Goal: Transaction & Acquisition: Purchase product/service

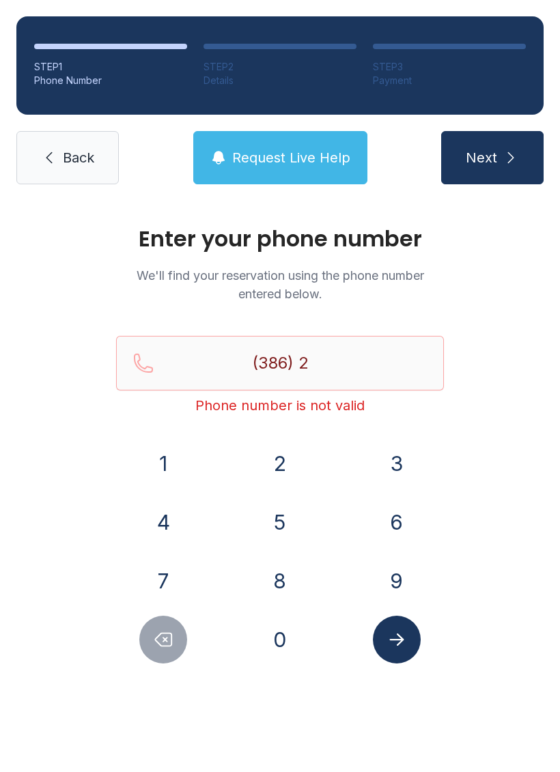
click at [156, 587] on button "7" at bounding box center [163, 581] width 48 height 48
click at [287, 522] on button "5" at bounding box center [280, 522] width 48 height 48
click at [402, 523] on button "6" at bounding box center [397, 522] width 48 height 48
click at [270, 592] on button "8" at bounding box center [280, 581] width 48 height 48
click at [287, 521] on button "5" at bounding box center [280, 522] width 48 height 48
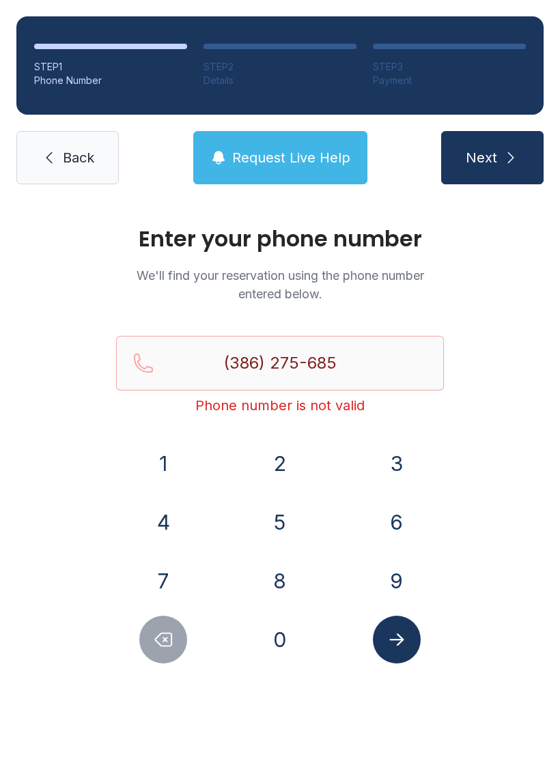
click at [291, 455] on button "2" at bounding box center [280, 464] width 48 height 48
click at [278, 165] on span "Request Live Help" at bounding box center [291, 157] width 118 height 19
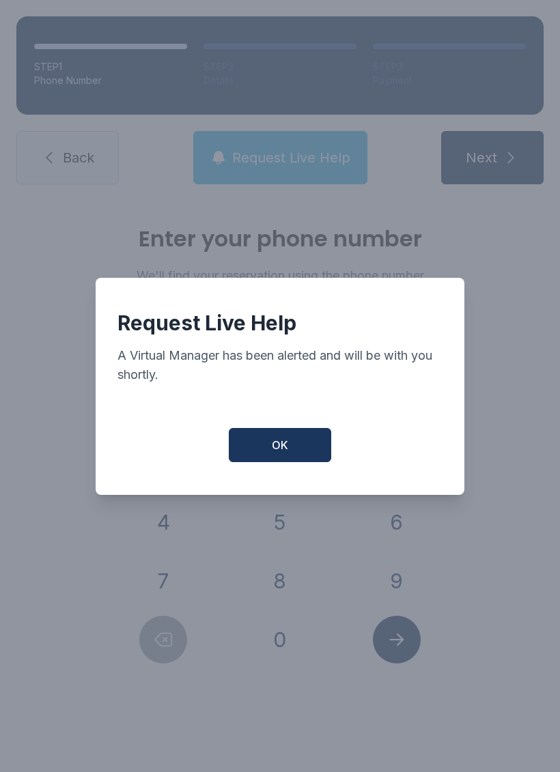
click at [302, 457] on button "OK" at bounding box center [280, 445] width 102 height 34
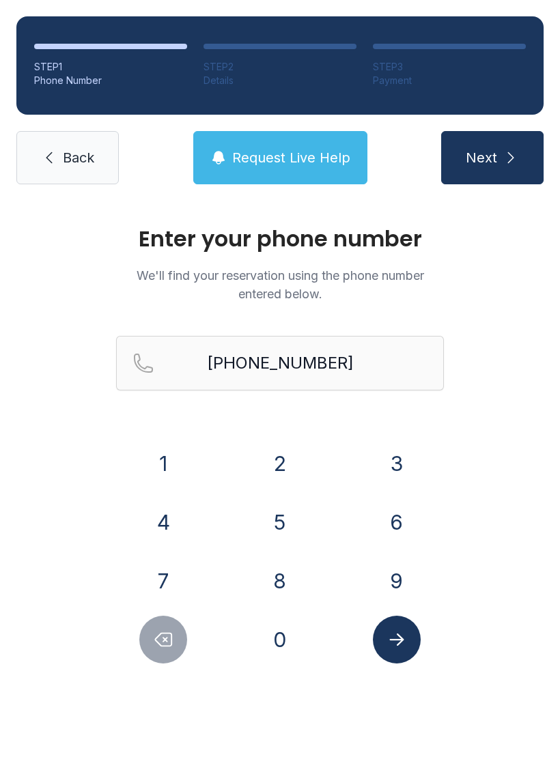
click at [162, 629] on button "Delete number" at bounding box center [163, 640] width 48 height 48
click at [162, 628] on button "Delete number" at bounding box center [163, 640] width 48 height 48
click at [162, 622] on button "Delete number" at bounding box center [163, 640] width 48 height 48
click at [162, 621] on button "Delete number" at bounding box center [163, 640] width 48 height 48
click at [163, 621] on button "Delete number" at bounding box center [163, 640] width 48 height 48
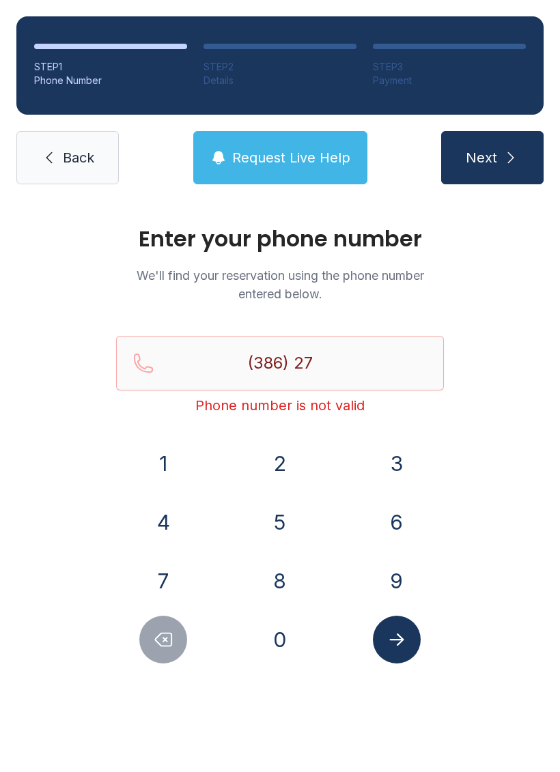
click at [162, 621] on button "Delete number" at bounding box center [163, 640] width 48 height 48
click at [165, 616] on button "Delete number" at bounding box center [163, 640] width 48 height 48
click at [160, 618] on button "Delete number" at bounding box center [163, 640] width 48 height 48
type input "(3"
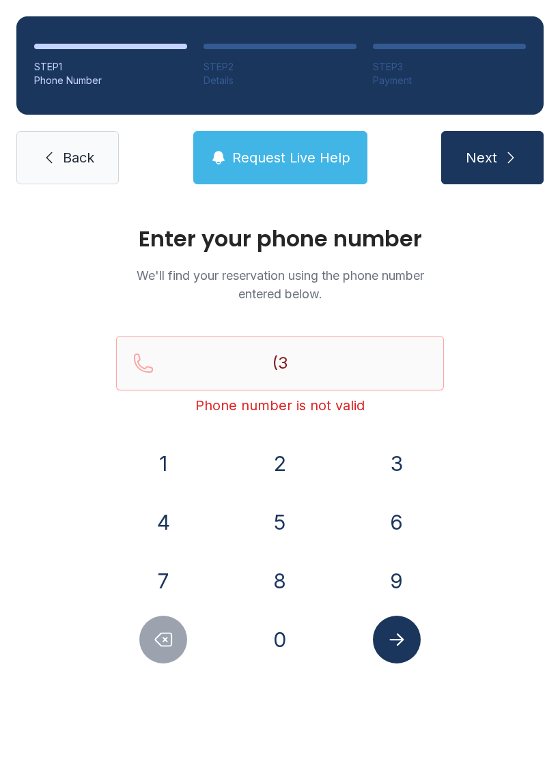
click at [160, 618] on button "Delete number" at bounding box center [163, 640] width 48 height 48
click at [165, 617] on button "Delete number" at bounding box center [163, 640] width 48 height 48
click at [165, 616] on button "Delete number" at bounding box center [163, 640] width 48 height 48
click at [52, 163] on icon at bounding box center [49, 158] width 6 height 12
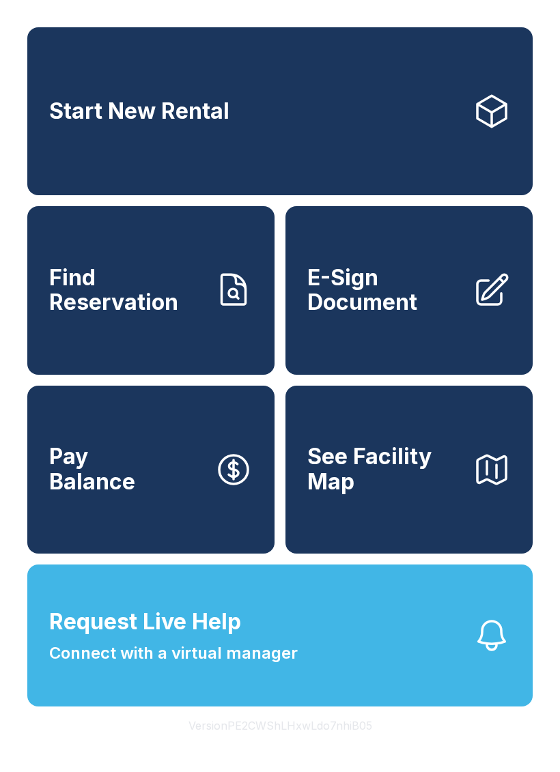
click at [125, 65] on link "Start New Rental" at bounding box center [279, 111] width 505 height 168
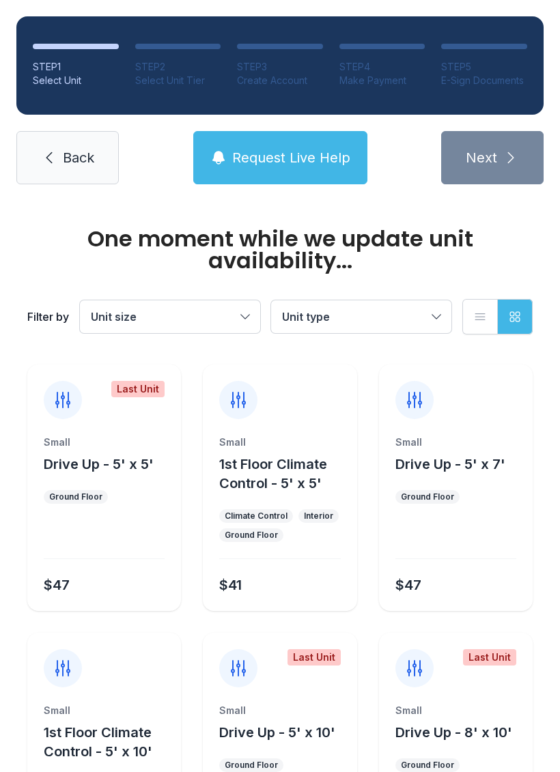
click at [137, 302] on button "Unit size" at bounding box center [170, 316] width 180 height 33
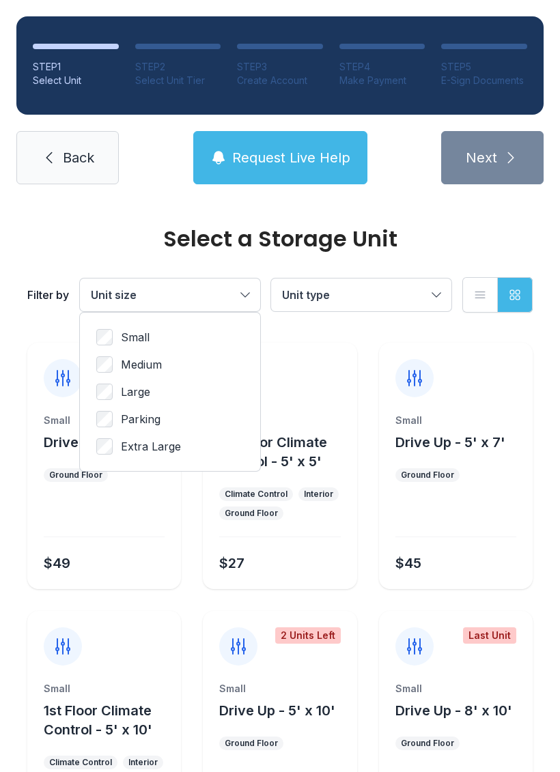
click at [117, 347] on ul "Small Medium Large Parking Extra Large" at bounding box center [169, 392] width 147 height 126
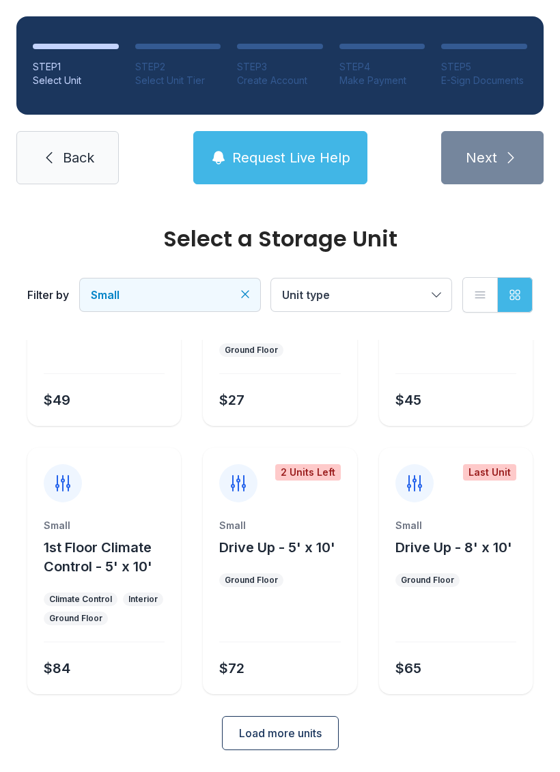
scroll to position [162, 0]
click at [280, 737] on span "Load more units" at bounding box center [280, 734] width 83 height 16
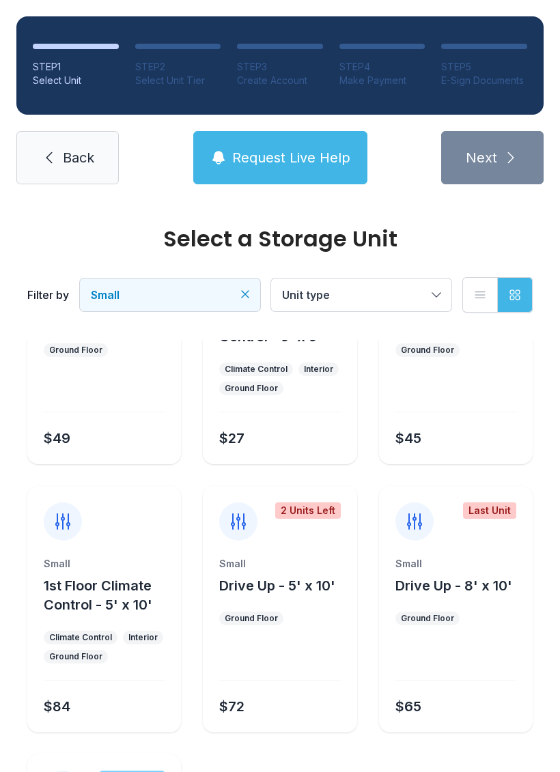
scroll to position [108, 0]
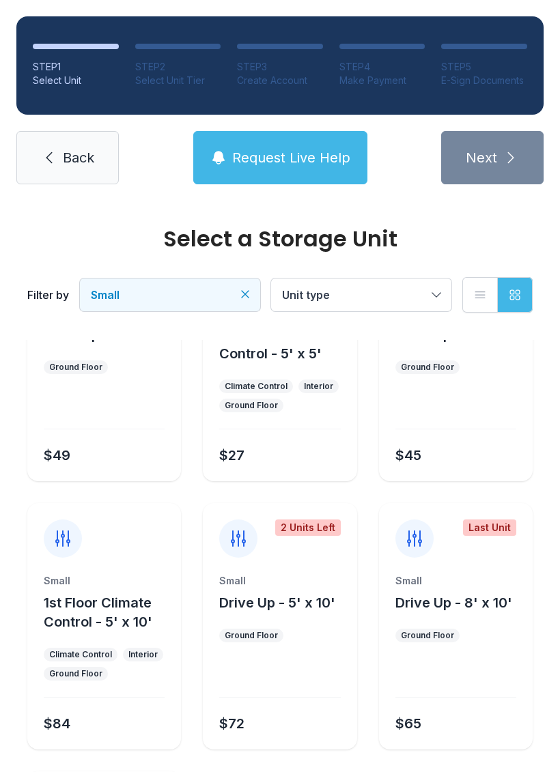
click at [79, 151] on span "Back" at bounding box center [78, 157] width 31 height 19
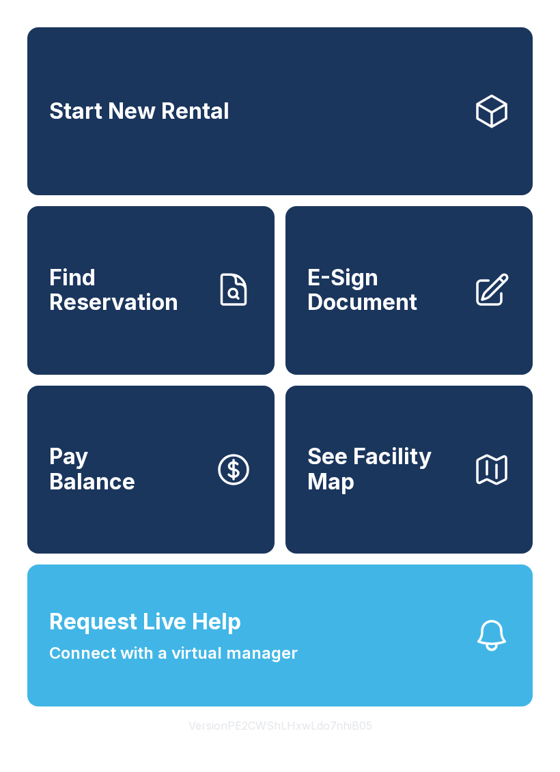
click at [87, 122] on span "Start New Rental" at bounding box center [139, 111] width 180 height 25
